Goal: Book appointment/travel/reservation

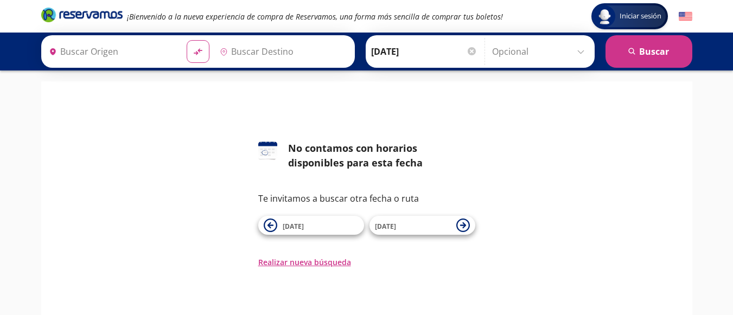
type input "[PERSON_NAME], [GEOGRAPHIC_DATA]"
type input "Pistolas [PERSON_NAME], [GEOGRAPHIC_DATA]"
click at [458, 50] on input "[DATE]" at bounding box center [424, 51] width 106 height 27
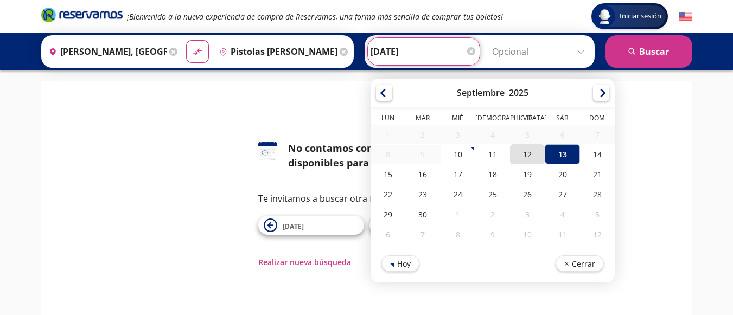
click at [524, 154] on div "12" at bounding box center [527, 154] width 35 height 20
type input "[DATE]"
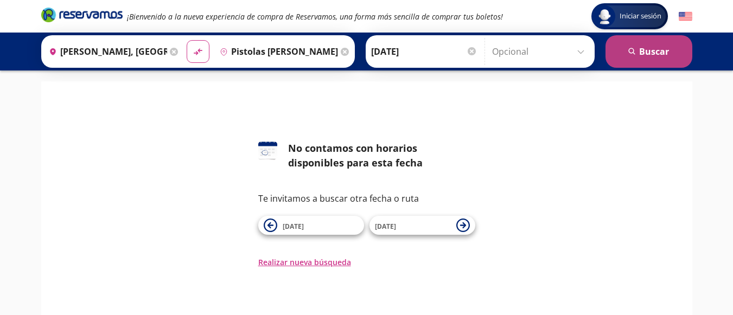
click at [641, 51] on button "search [GEOGRAPHIC_DATA]" at bounding box center [649, 51] width 87 height 33
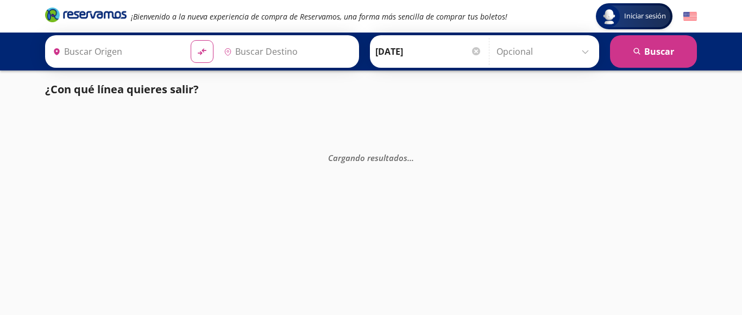
type input "[PERSON_NAME], [GEOGRAPHIC_DATA]"
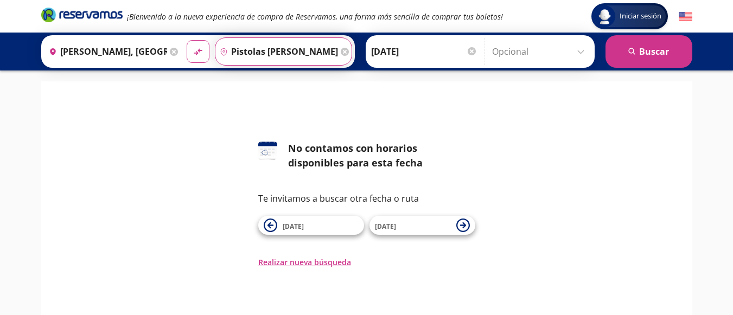
click at [286, 51] on input "Pistolas [PERSON_NAME], [GEOGRAPHIC_DATA]" at bounding box center [277, 51] width 123 height 27
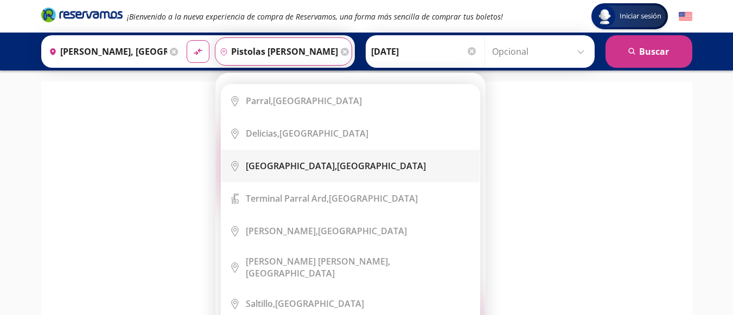
click at [288, 170] on b "[GEOGRAPHIC_DATA]," at bounding box center [291, 166] width 91 height 12
type input "[GEOGRAPHIC_DATA], [GEOGRAPHIC_DATA]"
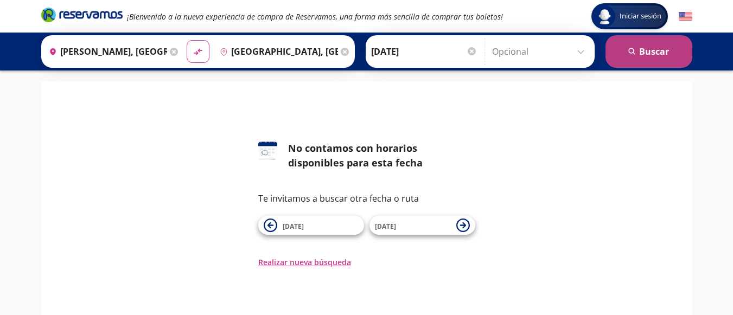
click at [639, 48] on button "search [GEOGRAPHIC_DATA]" at bounding box center [649, 51] width 87 height 33
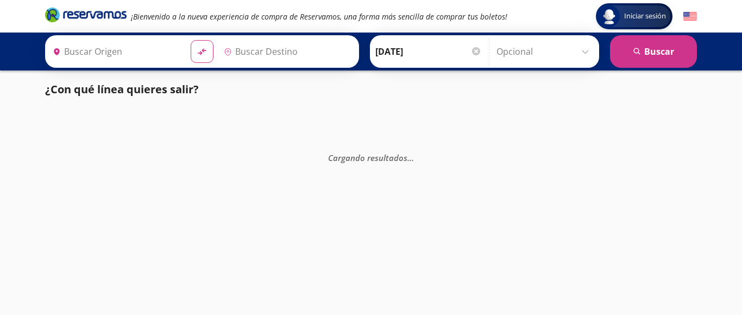
type input "[PERSON_NAME], [GEOGRAPHIC_DATA]"
type input "[GEOGRAPHIC_DATA], [GEOGRAPHIC_DATA]"
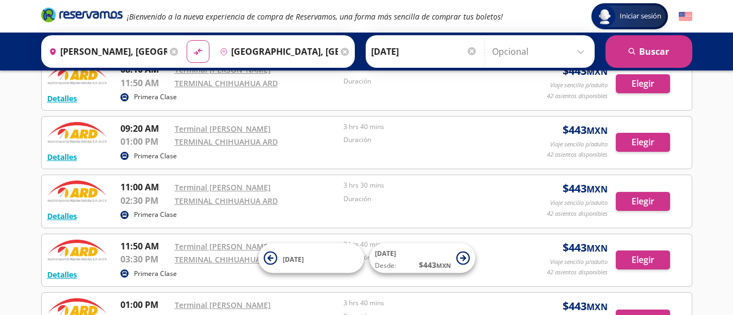
scroll to position [2, 0]
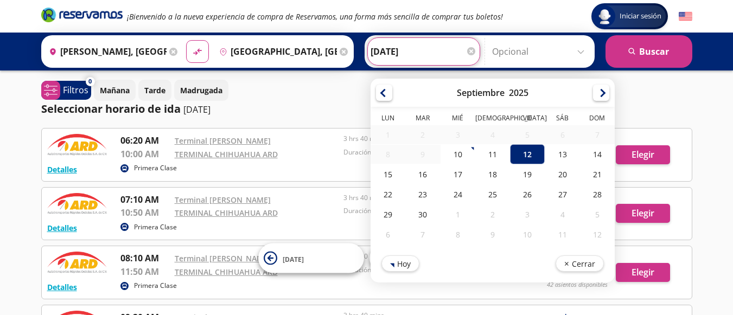
click at [424, 53] on input "[DATE]" at bounding box center [424, 51] width 106 height 27
click at [380, 173] on div "15" at bounding box center [388, 174] width 35 height 20
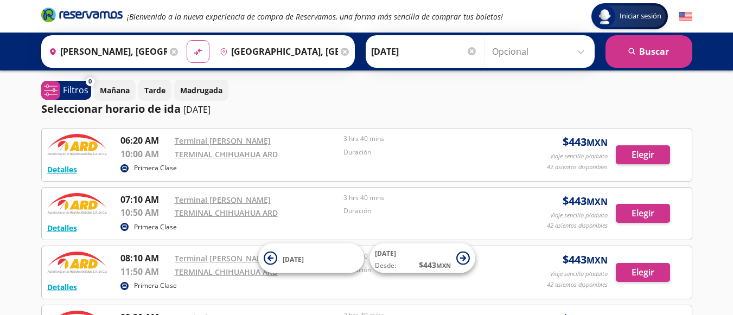
click at [392, 50] on input "[DATE]" at bounding box center [424, 51] width 106 height 27
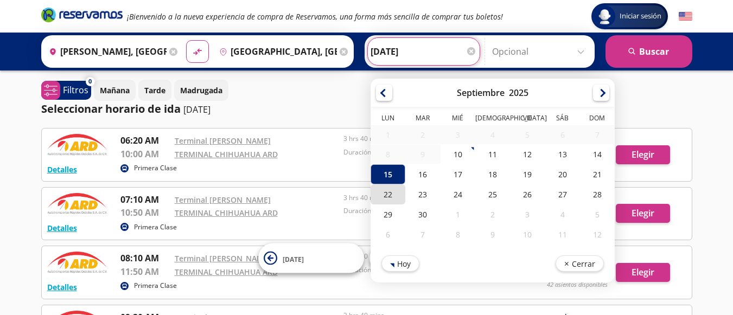
click at [384, 195] on div "22" at bounding box center [388, 195] width 35 height 20
type input "[DATE]"
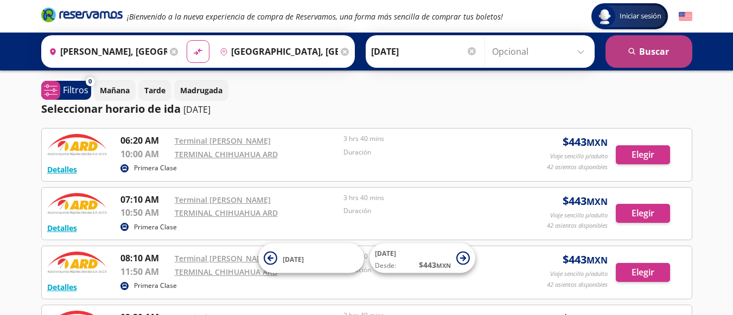
click at [651, 52] on button "search [GEOGRAPHIC_DATA]" at bounding box center [649, 51] width 87 height 33
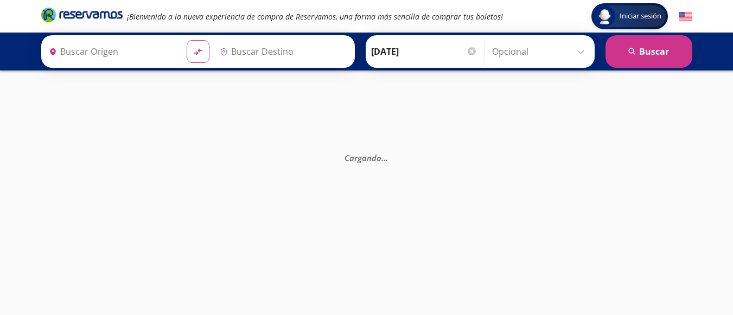
type input "[PERSON_NAME], [GEOGRAPHIC_DATA]"
type input "[GEOGRAPHIC_DATA], [GEOGRAPHIC_DATA]"
